Goal: Navigation & Orientation: Find specific page/section

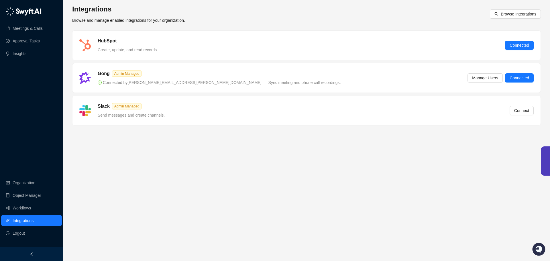
click at [178, 107] on div "Slack Admin Managed Send messages and create channels. Connect" at bounding box center [306, 110] width 454 height 15
click at [530, 112] on button "Connect" at bounding box center [521, 110] width 24 height 9
click at [186, 158] on main "Integrations Browse and manage enabled integrations for your organization. Brow…" at bounding box center [306, 131] width 468 height 252
click at [30, 193] on link "Object Manager" at bounding box center [27, 195] width 29 height 11
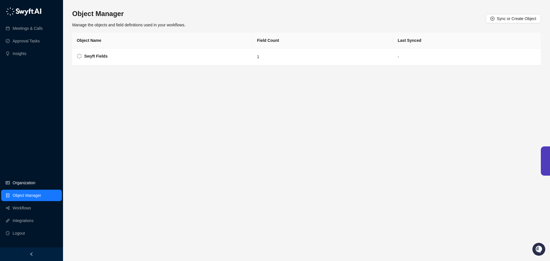
click at [19, 183] on link "Organization" at bounding box center [24, 182] width 23 height 11
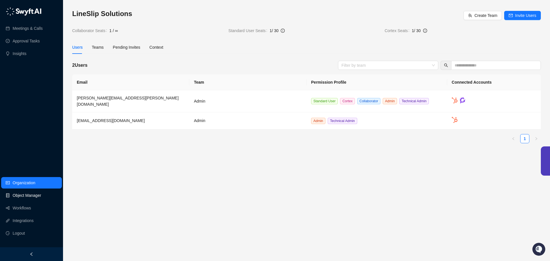
click at [20, 194] on link "Object Manager" at bounding box center [27, 195] width 29 height 11
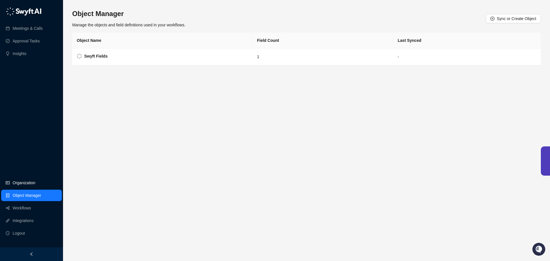
click at [35, 181] on link "Organization" at bounding box center [24, 182] width 23 height 11
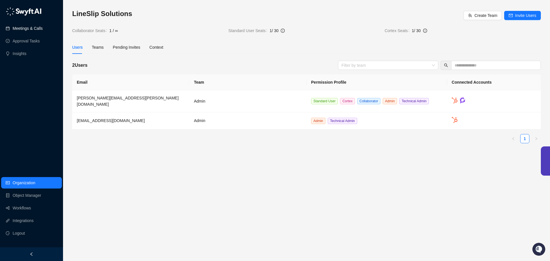
click at [32, 27] on link "Meetings & Calls" at bounding box center [28, 28] width 30 height 11
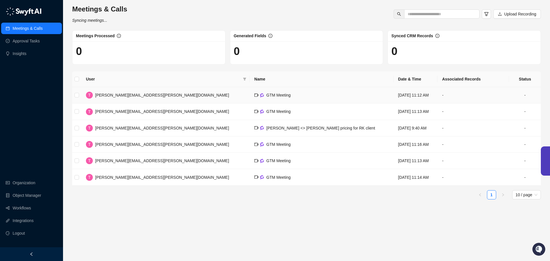
click at [176, 97] on td "T [PERSON_NAME][EMAIL_ADDRESS][PERSON_NAME][DOMAIN_NAME]" at bounding box center [165, 95] width 168 height 16
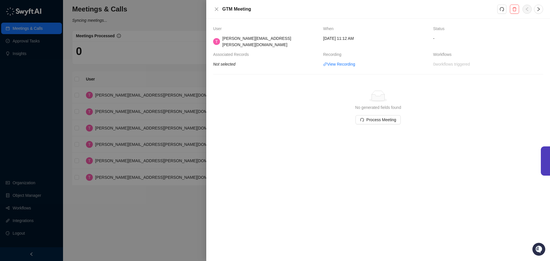
click at [171, 45] on div at bounding box center [275, 130] width 550 height 261
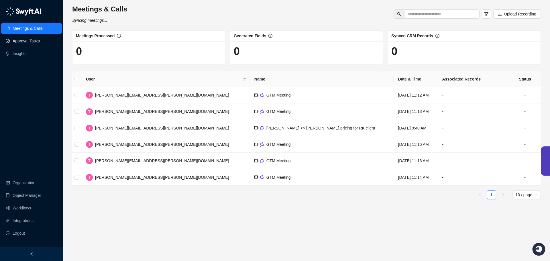
click at [24, 40] on link "Approval Tasks" at bounding box center [26, 40] width 27 height 11
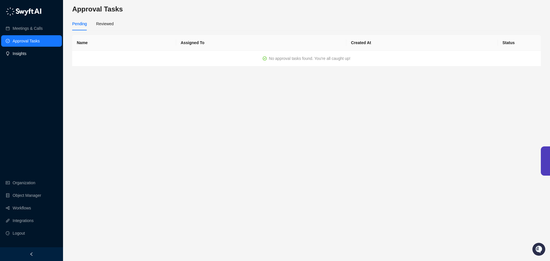
click at [19, 52] on link "Insights" at bounding box center [20, 53] width 14 height 11
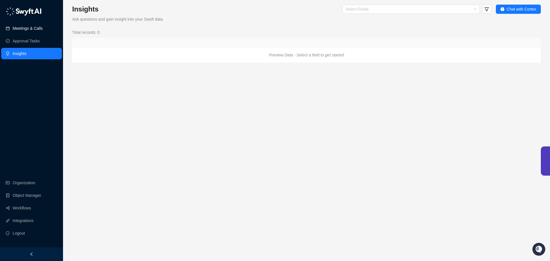
click at [31, 29] on link "Meetings & Calls" at bounding box center [28, 28] width 30 height 11
